Goal: Transaction & Acquisition: Purchase product/service

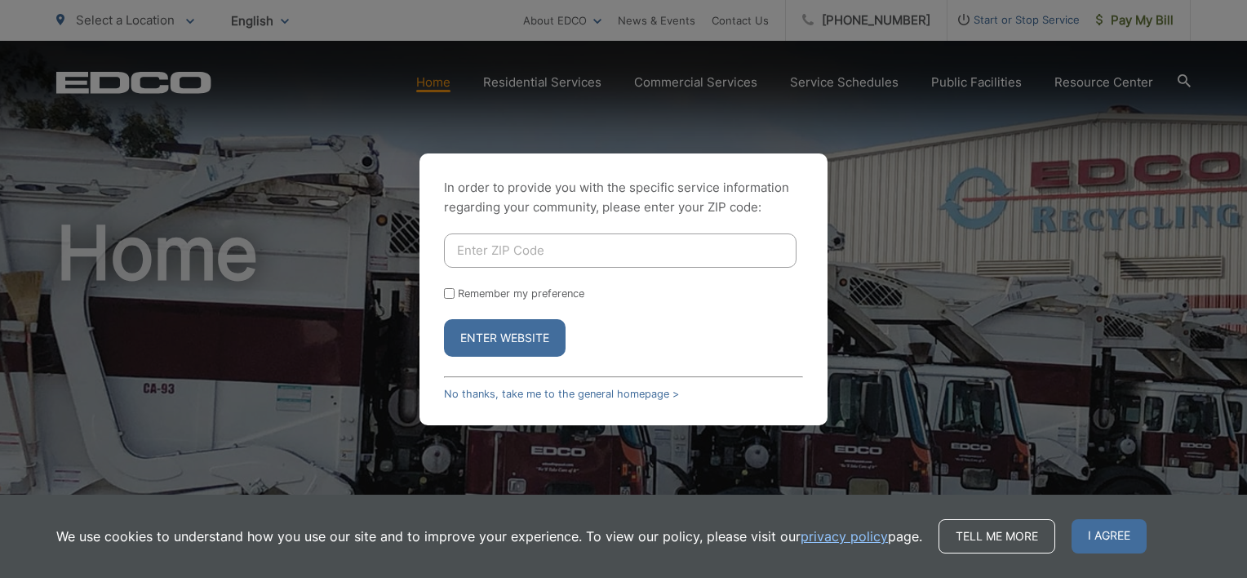
drag, startPoint x: 494, startPoint y: 233, endPoint x: 494, endPoint y: 242, distance: 9.0
click at [494, 233] on input "Enter ZIP Code" at bounding box center [620, 250] width 353 height 34
type input "91941"
click at [506, 294] on label "Remember my preference" at bounding box center [521, 293] width 126 height 12
click at [455, 294] on input "Remember my preference" at bounding box center [449, 293] width 11 height 11
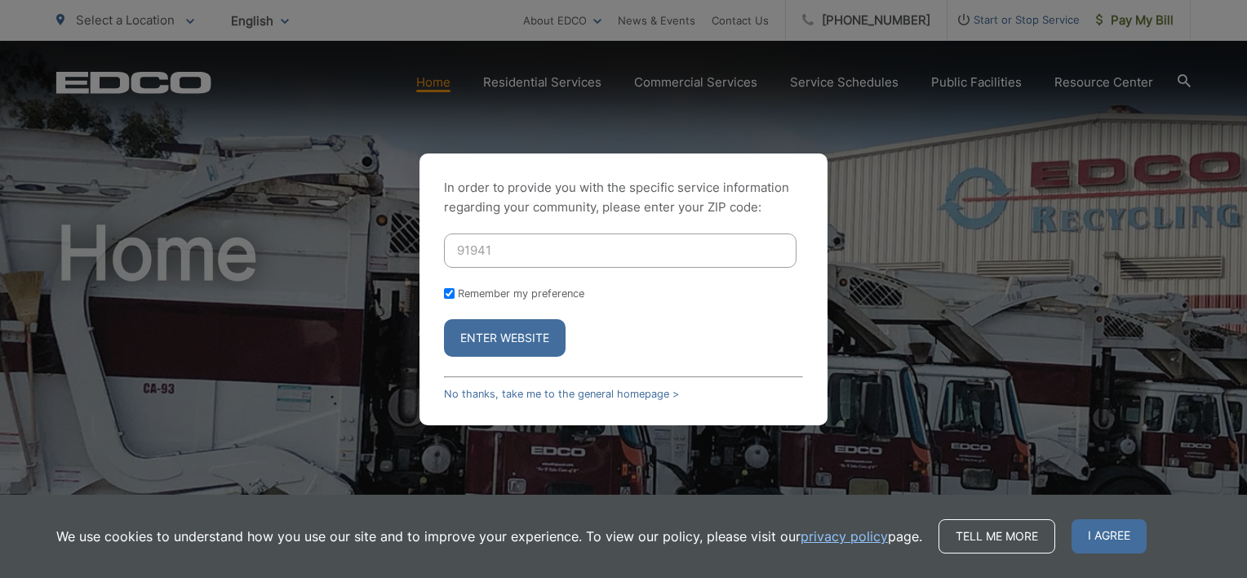
checkbox input "true"
click at [503, 348] on button "Enter Website" at bounding box center [505, 338] width 122 height 38
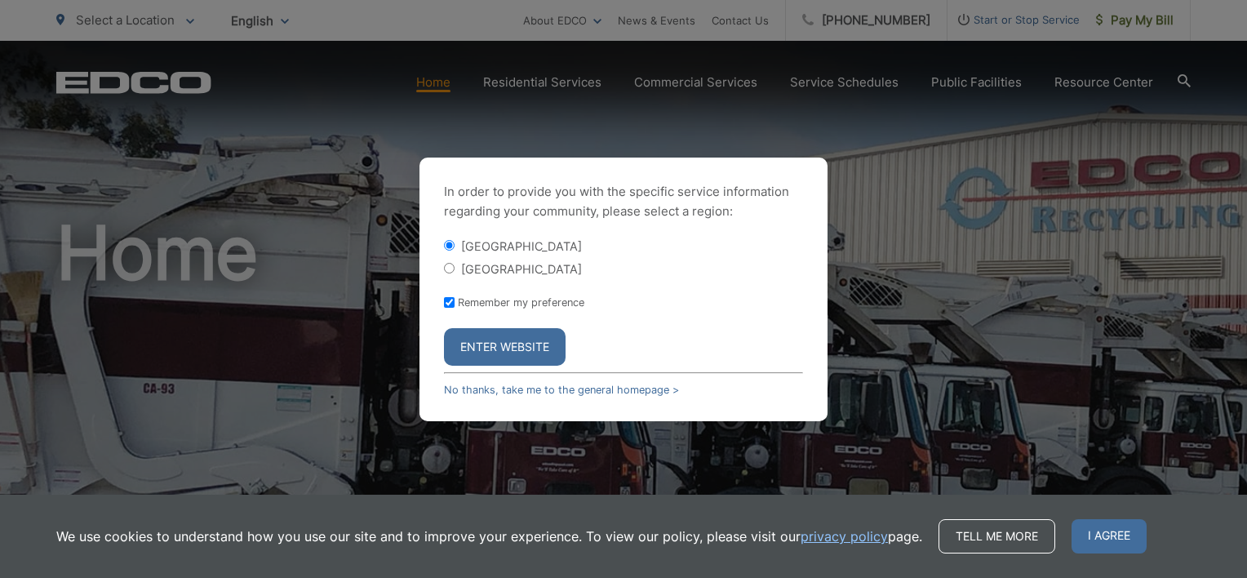
click at [521, 347] on button "Enter Website" at bounding box center [505, 347] width 122 height 38
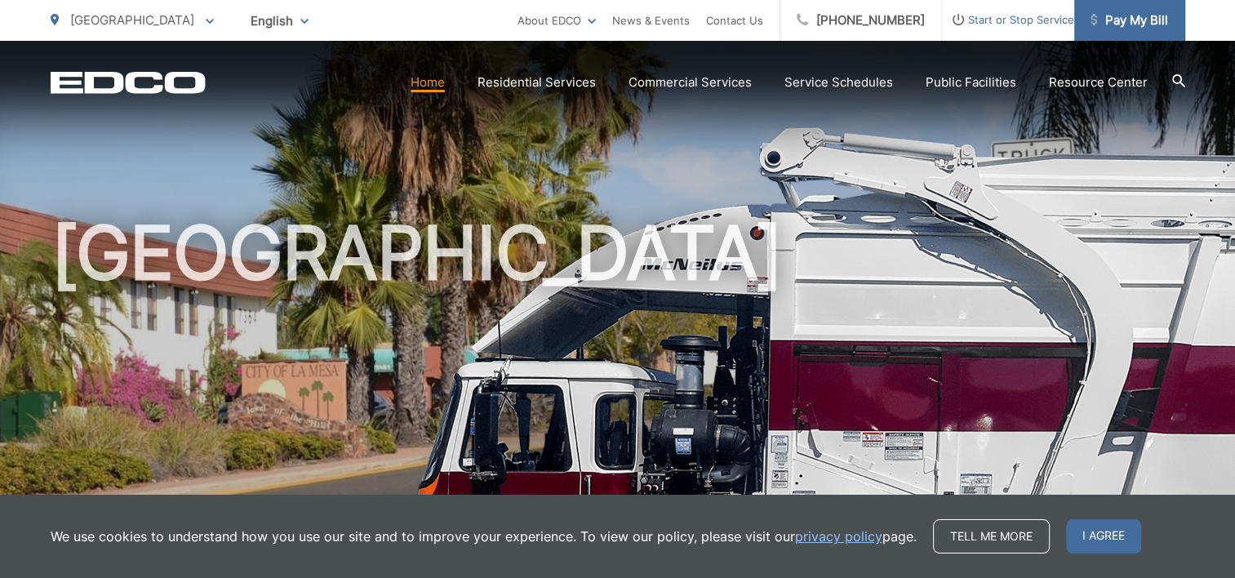
click at [1137, 20] on span "Pay My Bill" at bounding box center [1129, 21] width 78 height 20
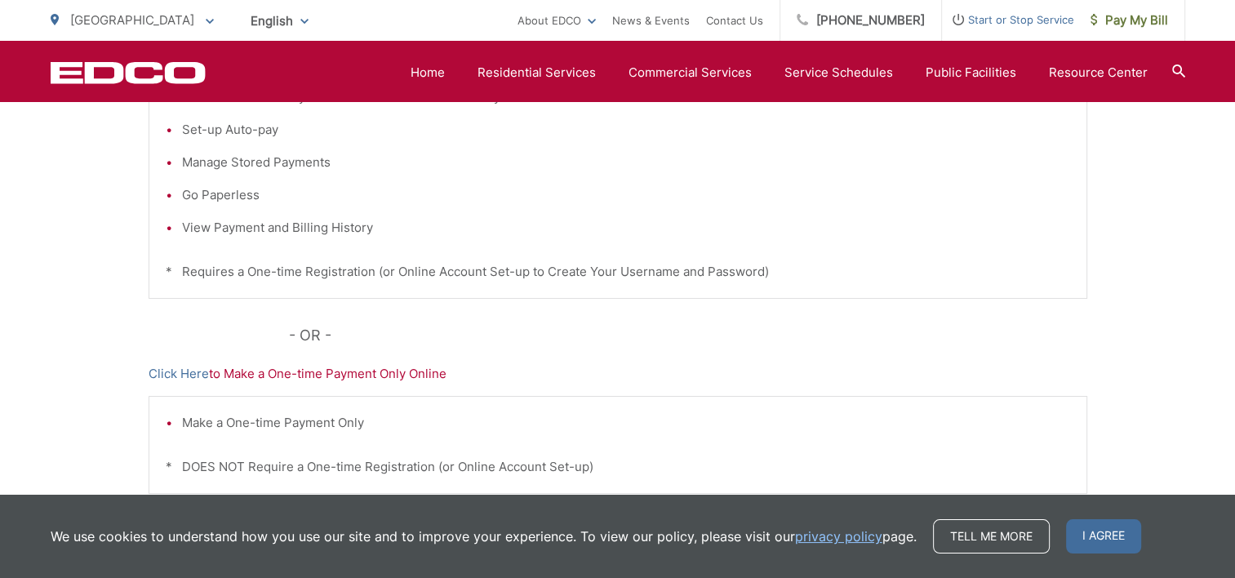
scroll to position [255, 0]
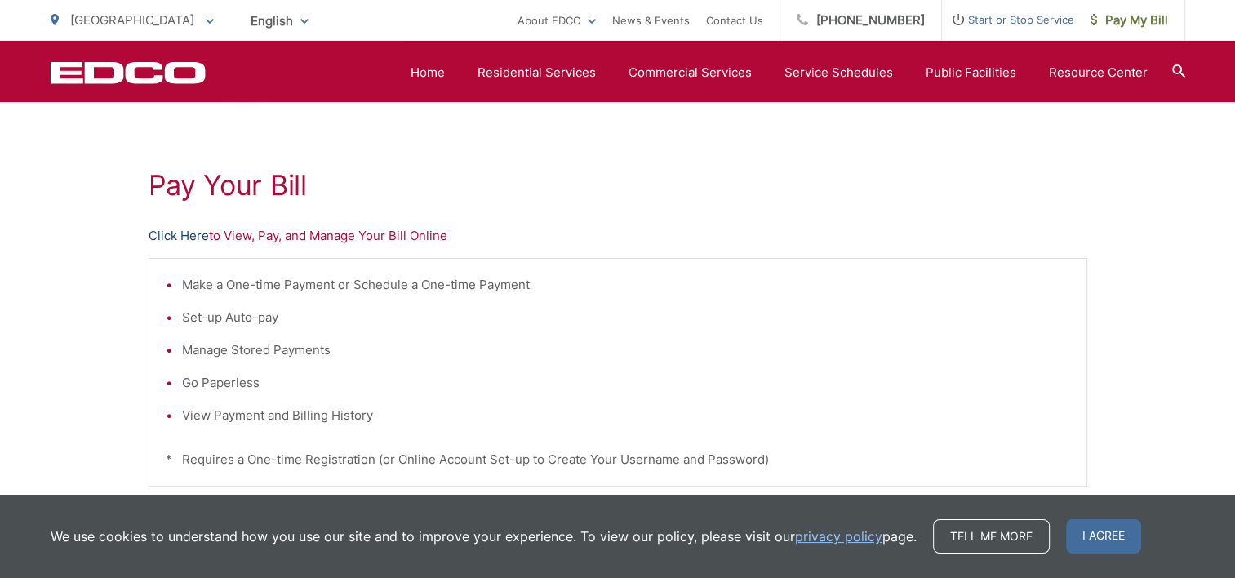
click at [196, 237] on link "Click Here" at bounding box center [179, 236] width 60 height 20
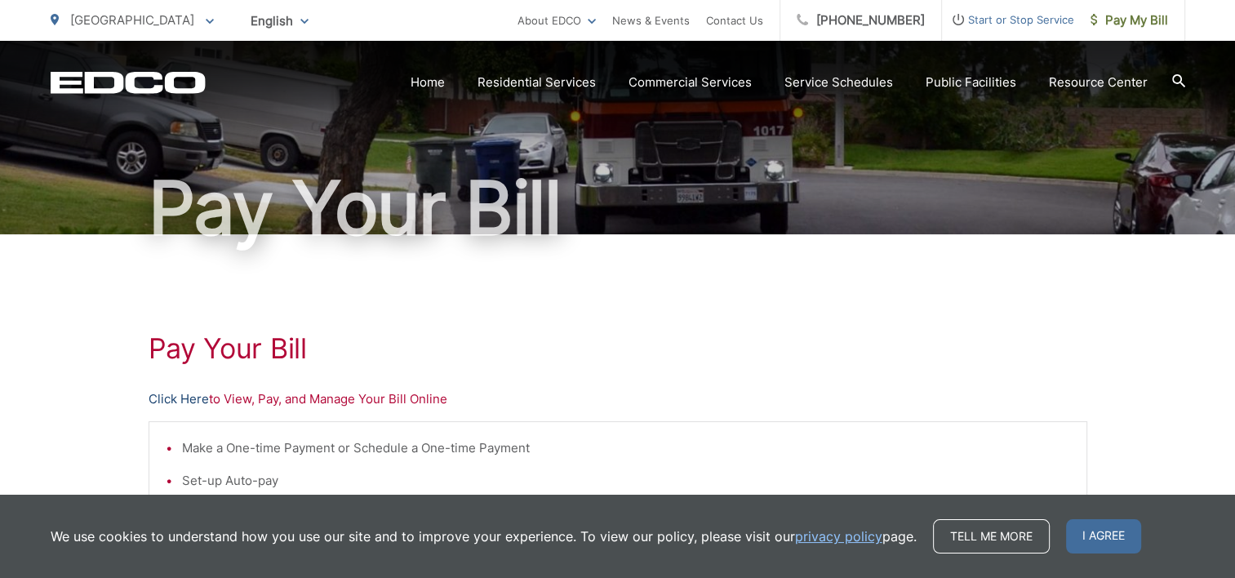
click at [172, 405] on link "Click Here" at bounding box center [179, 399] width 60 height 20
